Goal: Task Accomplishment & Management: Manage account settings

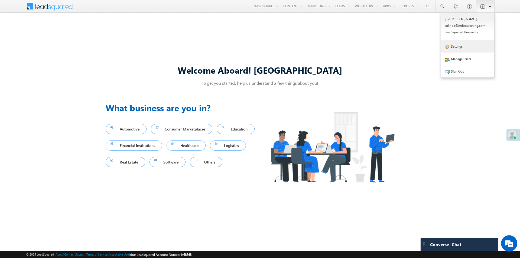
click at [462, 50] on link "Settings" at bounding box center [467, 46] width 53 height 12
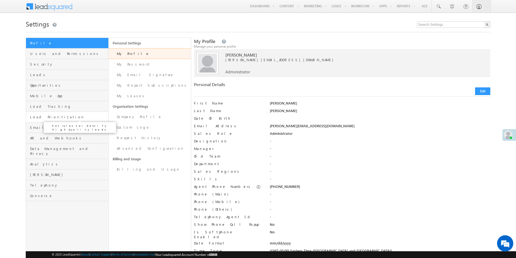
click at [46, 117] on span "Lead Prioritization" at bounding box center [68, 117] width 77 height 5
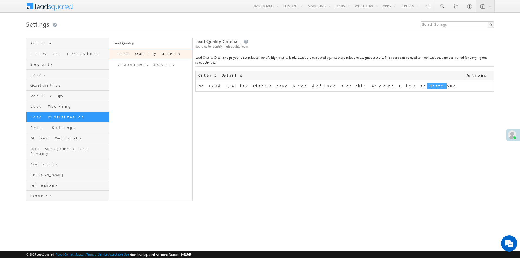
click at [427, 86] on link "Create" at bounding box center [437, 86] width 20 height 6
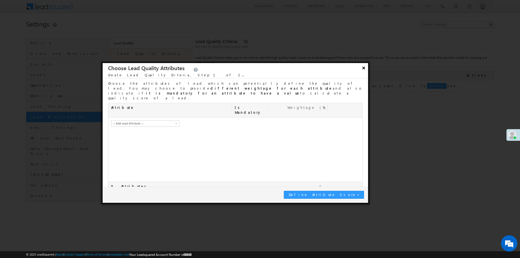
click at [366, 70] on button "×" at bounding box center [363, 67] width 9 height 9
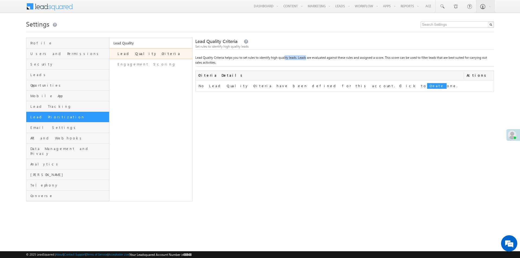
drag, startPoint x: 272, startPoint y: 58, endPoint x: 294, endPoint y: 58, distance: 21.9
click at [294, 58] on div "Lead Quality Criteria helps you to set rules to identify high quality leads. Le…" at bounding box center [344, 60] width 299 height 11
drag, startPoint x: 300, startPoint y: 58, endPoint x: 331, endPoint y: 58, distance: 30.9
click at [331, 58] on div "Lead Quality Criteria helps you to set rules to identify high quality leads. Le…" at bounding box center [344, 60] width 299 height 11
drag, startPoint x: 385, startPoint y: 58, endPoint x: 348, endPoint y: 58, distance: 37.1
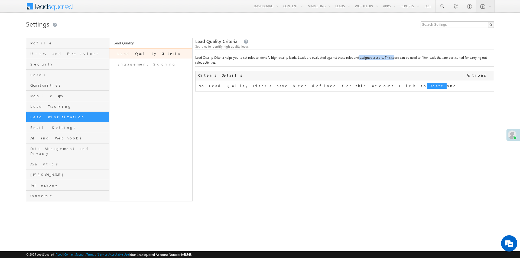
click at [348, 58] on div "Lead Quality Criteria helps you to set rules to identify high quality leads. Le…" at bounding box center [344, 60] width 299 height 11
drag, startPoint x: 388, startPoint y: 58, endPoint x: 440, endPoint y: 59, distance: 52.3
click at [440, 59] on div "Lead Quality Criteria helps you to set rules to identify high quality leads. Le…" at bounding box center [344, 60] width 299 height 11
click at [442, 63] on div "Lead Quality Criteria helps you to set rules to identify high quality leads. Le…" at bounding box center [344, 60] width 299 height 11
drag, startPoint x: 197, startPoint y: 63, endPoint x: 230, endPoint y: 63, distance: 33.8
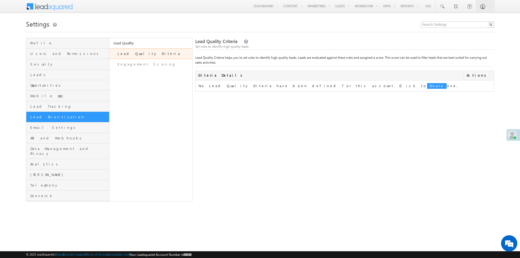
click at [230, 63] on div "Lead Quality Criteria helps you to set rules to identify high quality leads. Le…" at bounding box center [344, 60] width 299 height 11
click at [427, 88] on link "Create" at bounding box center [437, 86] width 20 height 6
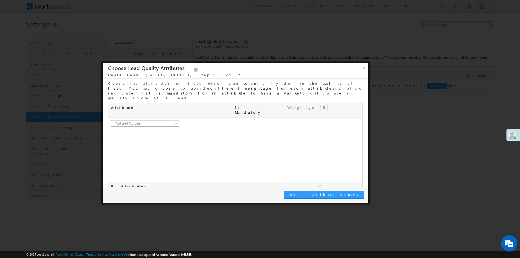
click at [175, 122] on span at bounding box center [177, 124] width 4 height 4
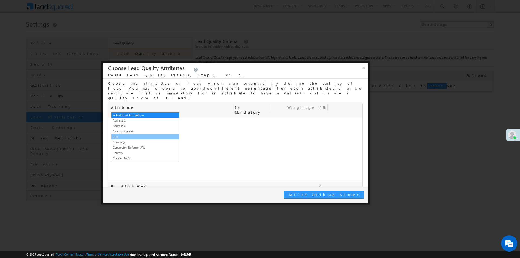
click at [132, 138] on link "City" at bounding box center [145, 136] width 68 height 5
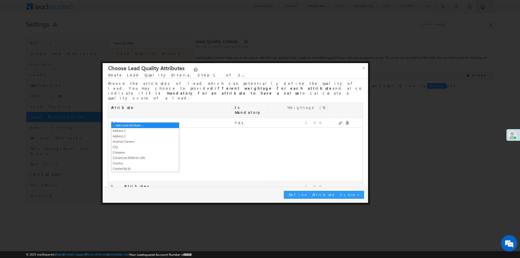
click at [176, 133] on span at bounding box center [177, 135] width 4 height 4
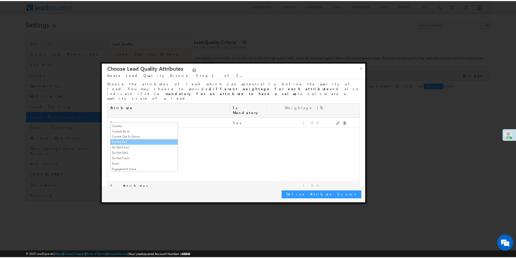
scroll to position [249, 0]
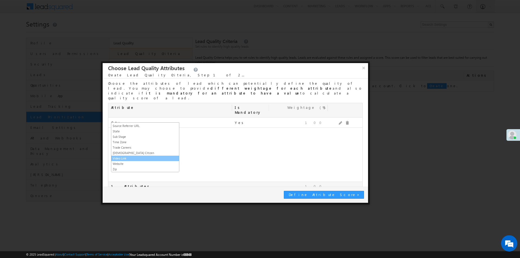
click at [137, 157] on link "Video Link" at bounding box center [145, 158] width 68 height 5
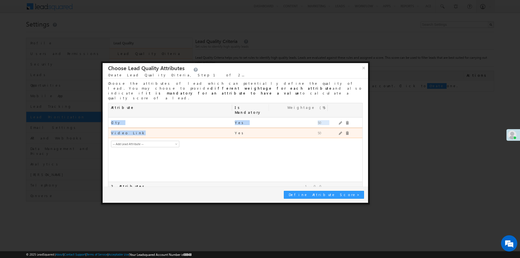
drag, startPoint x: 111, startPoint y: 109, endPoint x: 142, endPoint y: 119, distance: 32.6
click at [142, 119] on div "City mx_City Yes 50 Video Link mx_Video_Link Yes 50 -- Add Lead Attribute -- Ad…" at bounding box center [235, 150] width 254 height 64
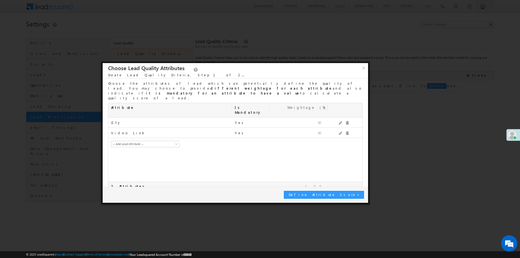
click at [279, 138] on div at bounding box center [298, 142] width 58 height 8
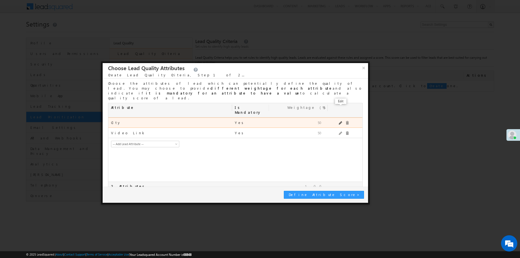
click at [340, 121] on span at bounding box center [341, 123] width 4 height 4
click at [339, 121] on span at bounding box center [340, 123] width 4 height 4
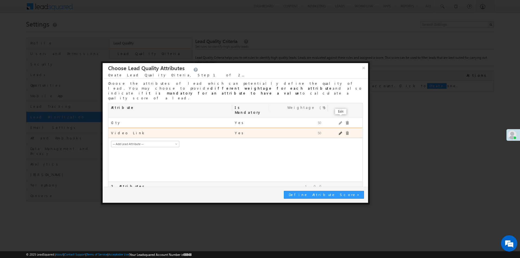
click at [340, 132] on span at bounding box center [341, 134] width 4 height 4
click at [237, 132] on input "checkbox" at bounding box center [237, 134] width 4 height 4
checkbox input "true"
click at [340, 131] on span at bounding box center [340, 133] width 4 height 4
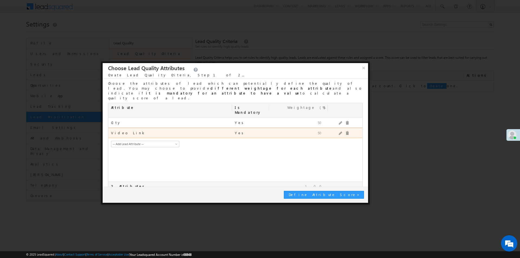
click at [323, 128] on div "50" at bounding box center [298, 133] width 58 height 10
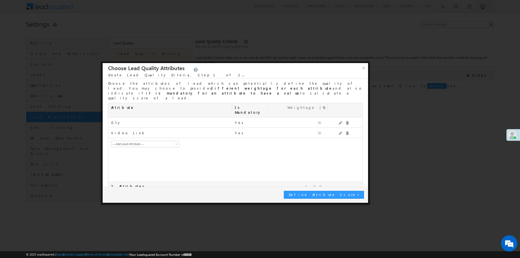
click at [315, 138] on div "-- Add Lead Attribute -- Address 1 Address 2 Aviation Careers City Company Conv…" at bounding box center [235, 144] width 254 height 12
click at [110, 195] on input "checkbox" at bounding box center [110, 197] width 4 height 4
checkbox input "false"
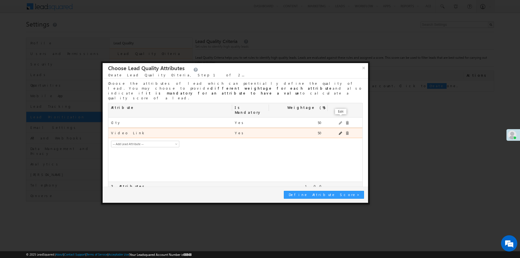
click at [341, 132] on span at bounding box center [341, 134] width 4 height 4
drag, startPoint x: 312, startPoint y: 119, endPoint x: 324, endPoint y: 118, distance: 11.7
click at [324, 131] on input "50" at bounding box center [307, 134] width 35 height 6
type input "70"
click at [327, 139] on div "City mx_City Yes 50 mx_Video_Link -- Add Lead Attribute -- Address 1 Address 2 …" at bounding box center [235, 150] width 254 height 64
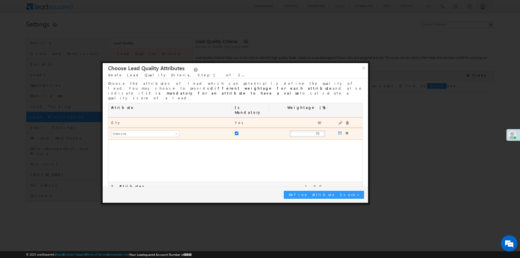
click at [339, 118] on div at bounding box center [344, 123] width 32 height 10
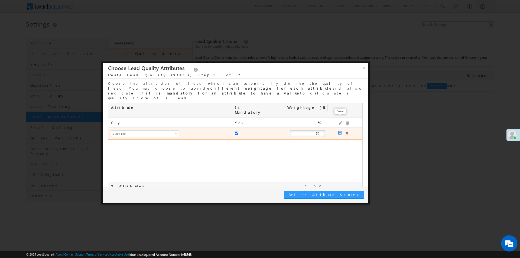
click at [338, 131] on span at bounding box center [340, 133] width 4 height 4
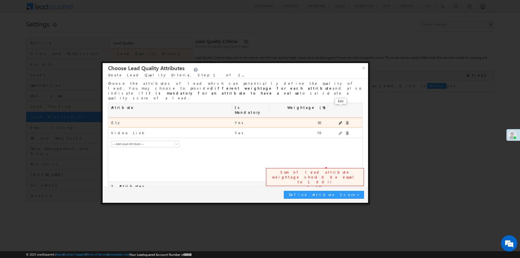
click at [342, 121] on span at bounding box center [341, 123] width 4 height 4
drag, startPoint x: 314, startPoint y: 108, endPoint x: 326, endPoint y: 109, distance: 11.9
click at [326, 118] on div "50" at bounding box center [298, 123] width 58 height 11
type input "30"
click at [340, 121] on span at bounding box center [340, 123] width 4 height 4
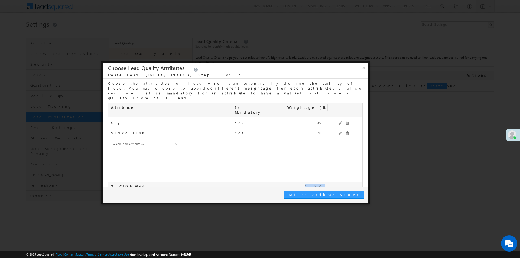
drag, startPoint x: 318, startPoint y: 174, endPoint x: 327, endPoint y: 172, distance: 8.3
click at [327, 182] on div "100" at bounding box center [287, 186] width 80 height 9
click at [218, 147] on div "City mx_City Yes 30 Video Link mx_Video_Link Yes 70 -- Add Lead Attribute -- Ad…" at bounding box center [235, 150] width 254 height 64
click at [342, 196] on span "Define Attribute Score" at bounding box center [323, 194] width 68 height 5
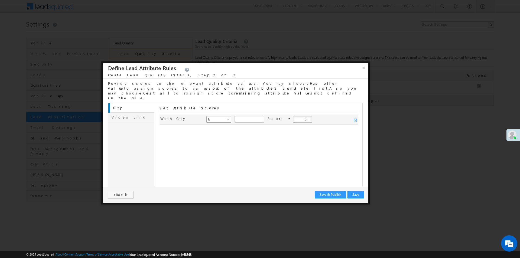
click at [227, 118] on span at bounding box center [229, 120] width 4 height 4
click at [239, 116] on input "Text" at bounding box center [250, 119] width 30 height 6
type input "N"
type input "Miami"
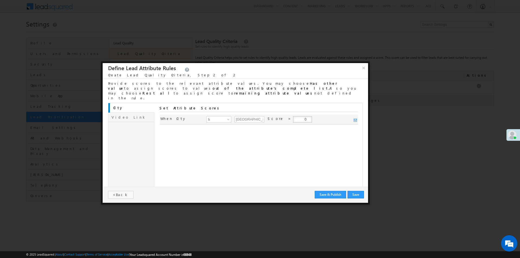
drag, startPoint x: 289, startPoint y: 109, endPoint x: 294, endPoint y: 113, distance: 7.1
click at [296, 116] on input "0" at bounding box center [302, 119] width 19 height 6
type input "10"
click at [356, 119] on span at bounding box center [356, 121] width 4 height 4
click at [227, 128] on span at bounding box center [229, 130] width 4 height 4
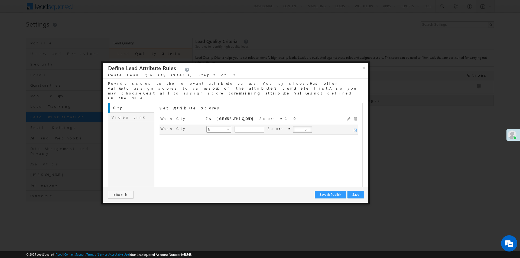
click at [227, 128] on span at bounding box center [229, 130] width 4 height 4
click at [246, 126] on input "Text" at bounding box center [250, 129] width 30 height 6
click at [236, 126] on input "Text" at bounding box center [250, 129] width 30 height 6
type input "Chicago"
click at [293, 126] on input "0" at bounding box center [302, 129] width 19 height 6
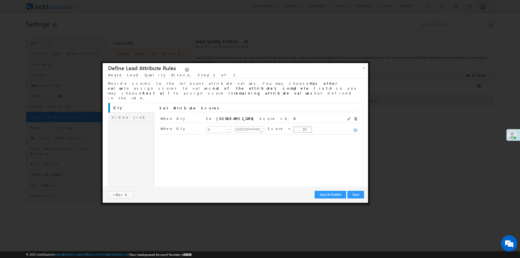
type input "10"
click at [287, 148] on div "City Video Link Set Attribute Scores When City eq Is Miami Miami Score = 10 Whe…" at bounding box center [235, 146] width 255 height 87
click at [355, 129] on span at bounding box center [356, 131] width 4 height 4
click at [117, 113] on link "Video Link" at bounding box center [131, 117] width 46 height 9
drag, startPoint x: 235, startPoint y: 109, endPoint x: 238, endPoint y: 109, distance: 3.5
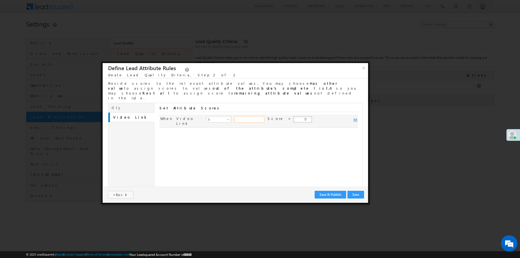
click at [235, 116] on input "Text" at bounding box center [250, 119] width 30 height 6
click at [246, 116] on input "Text" at bounding box center [250, 119] width 30 height 6
drag, startPoint x: 290, startPoint y: 110, endPoint x: 295, endPoint y: 110, distance: 4.3
click at [295, 116] on input "0" at bounding box center [302, 119] width 19 height 6
click at [123, 196] on button "< Back" at bounding box center [120, 195] width 25 height 8
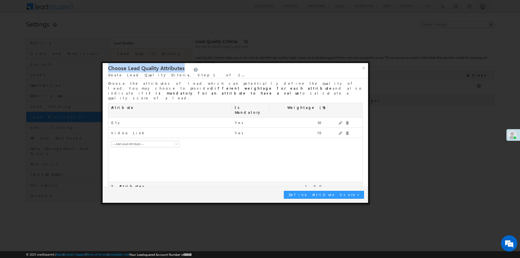
drag, startPoint x: 109, startPoint y: 69, endPoint x: 184, endPoint y: 71, distance: 75.9
click at [184, 71] on div "× Choose Lead Quality Attributes Create Lead Quality Criteria , Step 1 of 2..." at bounding box center [235, 70] width 265 height 14
click at [223, 158] on div "City mx_City Yes 30 Video Link mx_Video_Link Yes 70 -- Add Lead Attribute -- Ad…" at bounding box center [235, 150] width 254 height 64
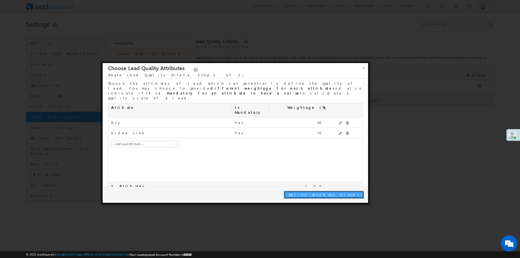
click at [346, 194] on span "Define Attribute Score" at bounding box center [323, 194] width 68 height 5
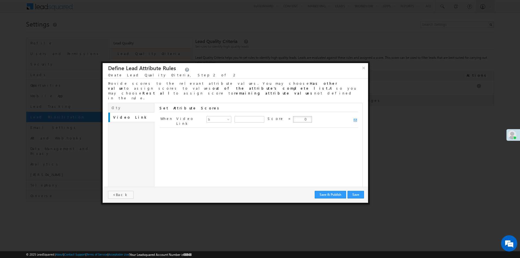
click at [136, 103] on link "City" at bounding box center [131, 107] width 46 height 9
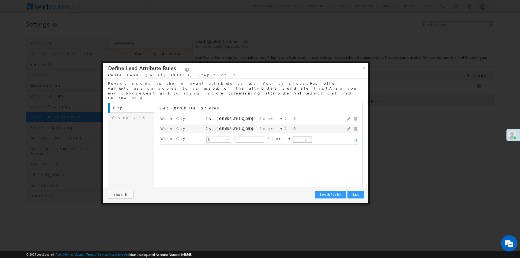
click at [265, 125] on div "When City eq Is Chicago Chicago Score = 10" at bounding box center [258, 129] width 199 height 8
click at [347, 127] on span at bounding box center [349, 129] width 4 height 4
drag, startPoint x: 289, startPoint y: 118, endPoint x: 296, endPoint y: 77, distance: 42.4
click at [294, 126] on input "10" at bounding box center [302, 129] width 19 height 6
type input "5"
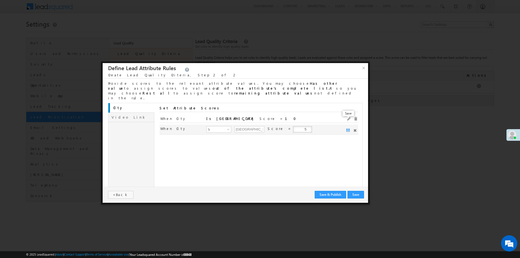
click at [347, 129] on span at bounding box center [348, 131] width 4 height 4
click at [128, 113] on link "Video Link" at bounding box center [131, 117] width 46 height 9
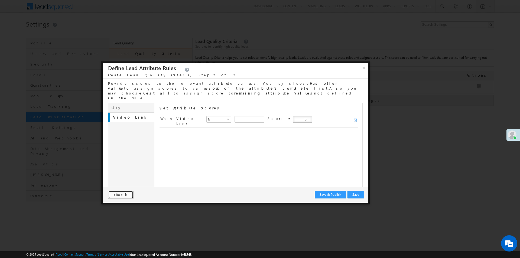
click at [123, 195] on button "< Back" at bounding box center [120, 195] width 25 height 8
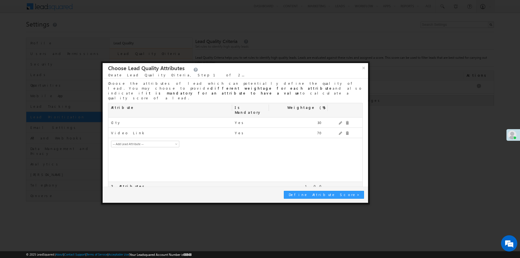
drag, startPoint x: 364, startPoint y: 68, endPoint x: 339, endPoint y: 71, distance: 24.9
click at [339, 71] on div "× Choose Lead Quality Attributes Create Lead Quality Criteria , Step 1 of 2..." at bounding box center [235, 70] width 265 height 14
click at [365, 70] on button "×" at bounding box center [363, 67] width 9 height 9
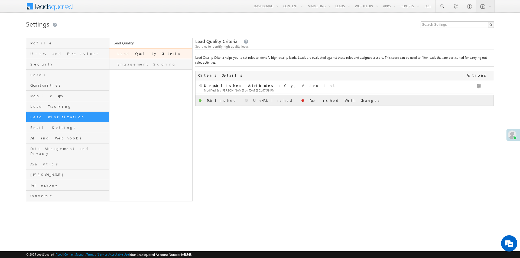
click at [147, 65] on link "Engagement Scoring" at bounding box center [150, 64] width 83 height 11
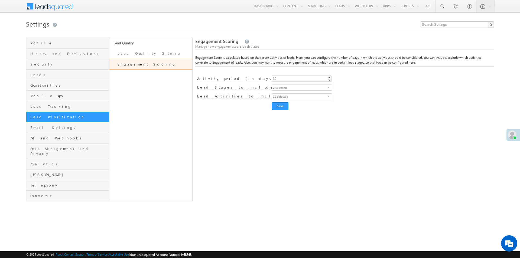
click at [330, 88] on span "select" at bounding box center [329, 87] width 4 height 2
click at [330, 96] on span "select" at bounding box center [329, 96] width 4 height 2
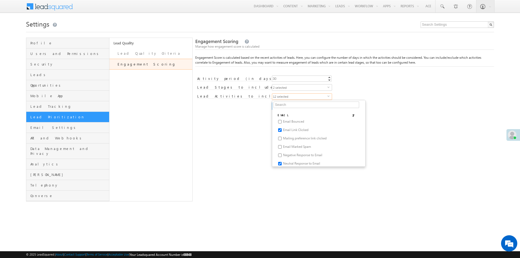
click at [262, 143] on div "Engagement Score settings saved successfully. Engagement Scoring Manage how eng…" at bounding box center [344, 120] width 299 height 164
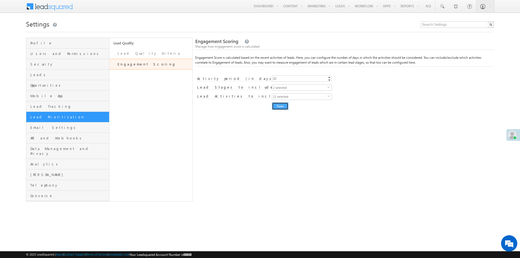
click at [285, 105] on input "Save" at bounding box center [280, 106] width 17 height 8
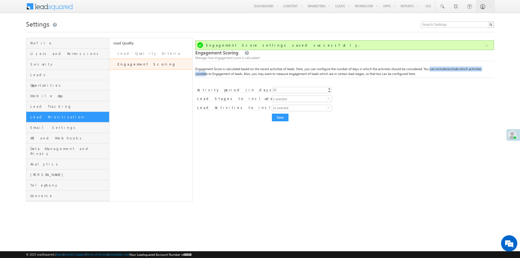
drag, startPoint x: 425, startPoint y: 70, endPoint x: 468, endPoint y: 73, distance: 43.2
click at [485, 69] on div "Engagement Score is calculated based on the recent activities of leads. Here, y…" at bounding box center [344, 72] width 299 height 11
click at [308, 108] on span "12 selected" at bounding box center [299, 108] width 55 height 6
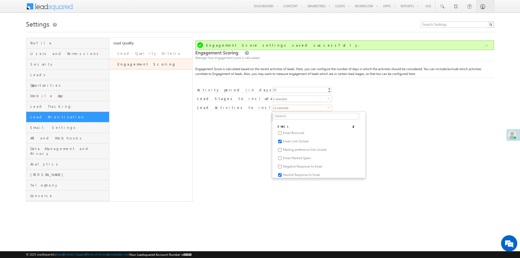
click at [252, 159] on div "Engagement Score settings saved successfully. Engagement Scoring Manage how eng…" at bounding box center [344, 120] width 299 height 164
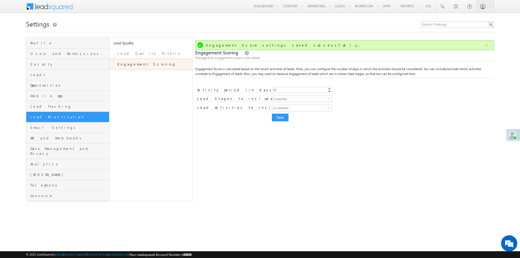
click at [300, 109] on span "12 selected" at bounding box center [299, 108] width 55 height 6
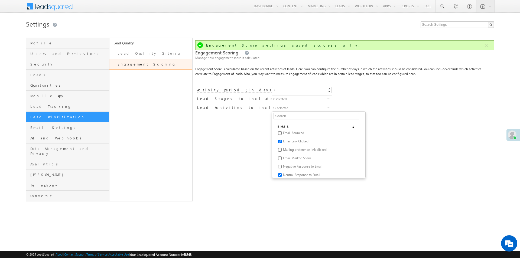
click at [243, 150] on div "Engagement Score settings saved successfully. Engagement Scoring Manage how eng…" at bounding box center [344, 120] width 299 height 164
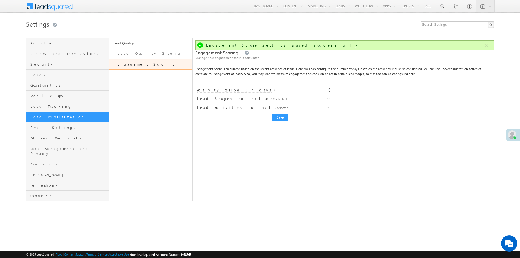
click at [289, 99] on span "2 selected" at bounding box center [299, 99] width 55 height 6
click at [246, 128] on div "Engagement Score settings saved successfully. Engagement Scoring Manage how eng…" at bounding box center [344, 120] width 299 height 164
click at [264, 145] on div "Engagement Score settings saved successfully. Engagement Scoring Manage how eng…" at bounding box center [344, 120] width 299 height 164
click at [163, 94] on div "Lead Quality Lead Quality Criteria Engagement Scoring" at bounding box center [150, 120] width 83 height 164
click at [160, 148] on div "Lead Quality Lead Quality Criteria Engagement Scoring" at bounding box center [150, 120] width 83 height 164
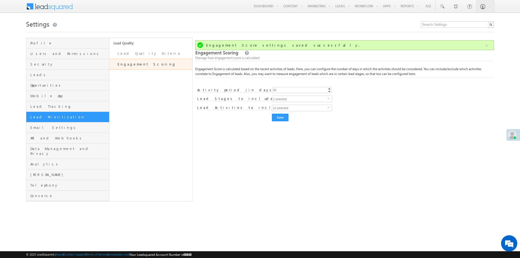
click at [160, 148] on div "Lead Quality Lead Quality Criteria Engagement Scoring" at bounding box center [150, 120] width 83 height 164
